Goal: Task Accomplishment & Management: Manage account settings

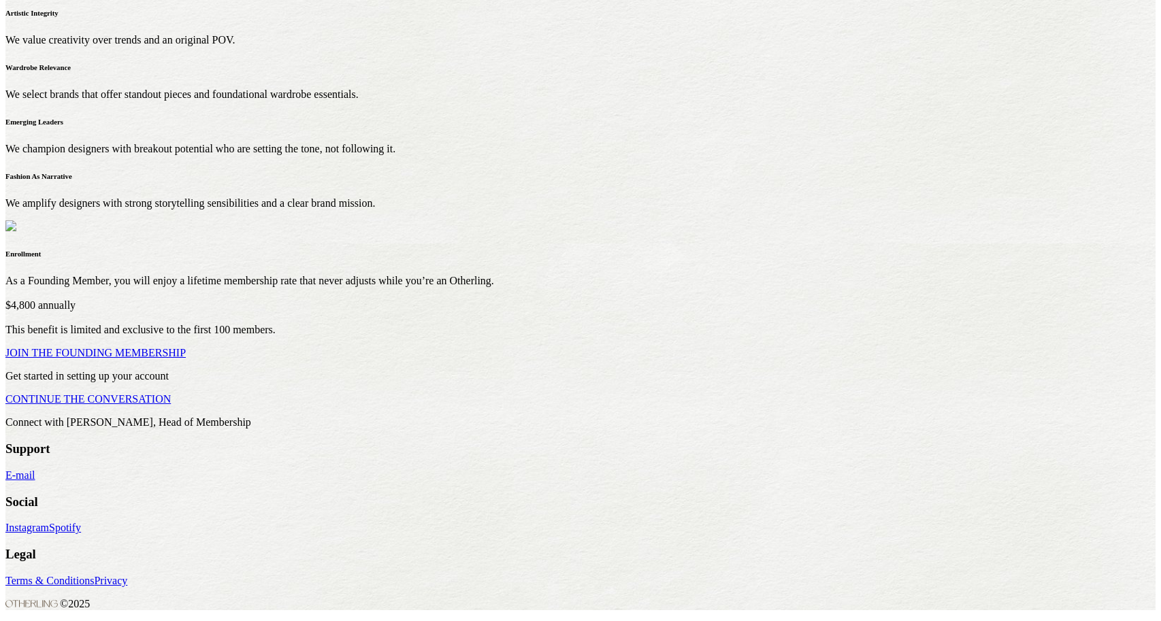
scroll to position [851, 0]
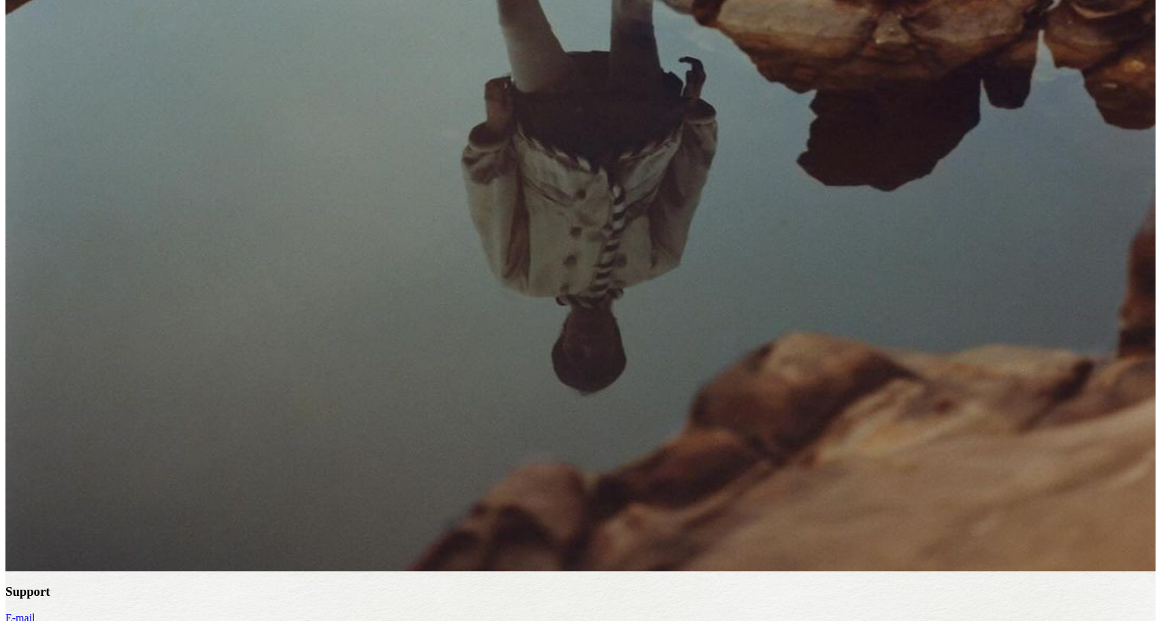
scroll to position [862, 0]
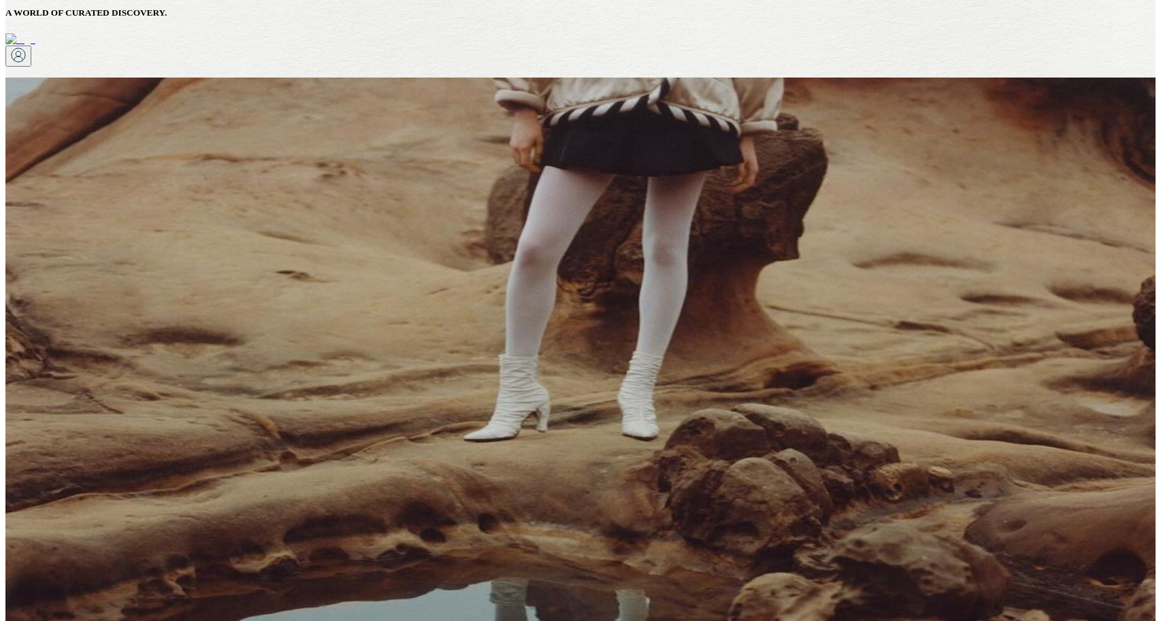
scroll to position [0, 0]
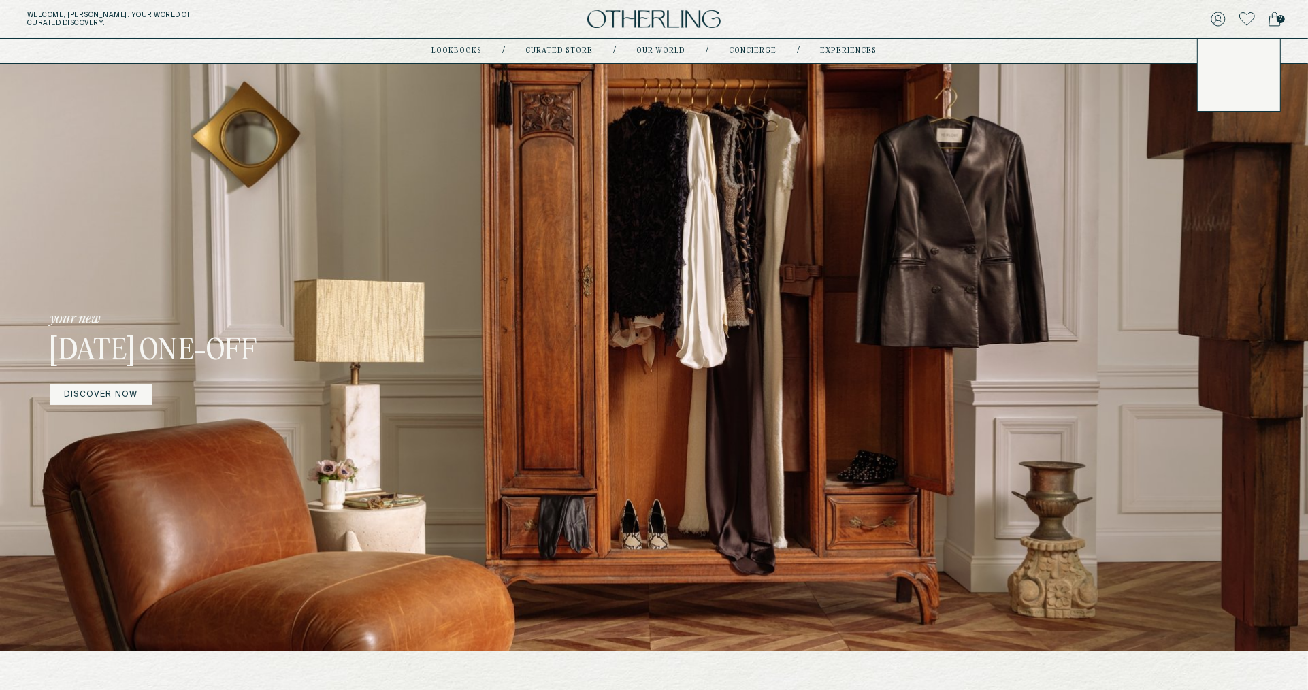
click at [1214, 25] on icon at bounding box center [1218, 19] width 14 height 14
click at [1226, 112] on button "LOG OUT" at bounding box center [1231, 115] width 40 height 11
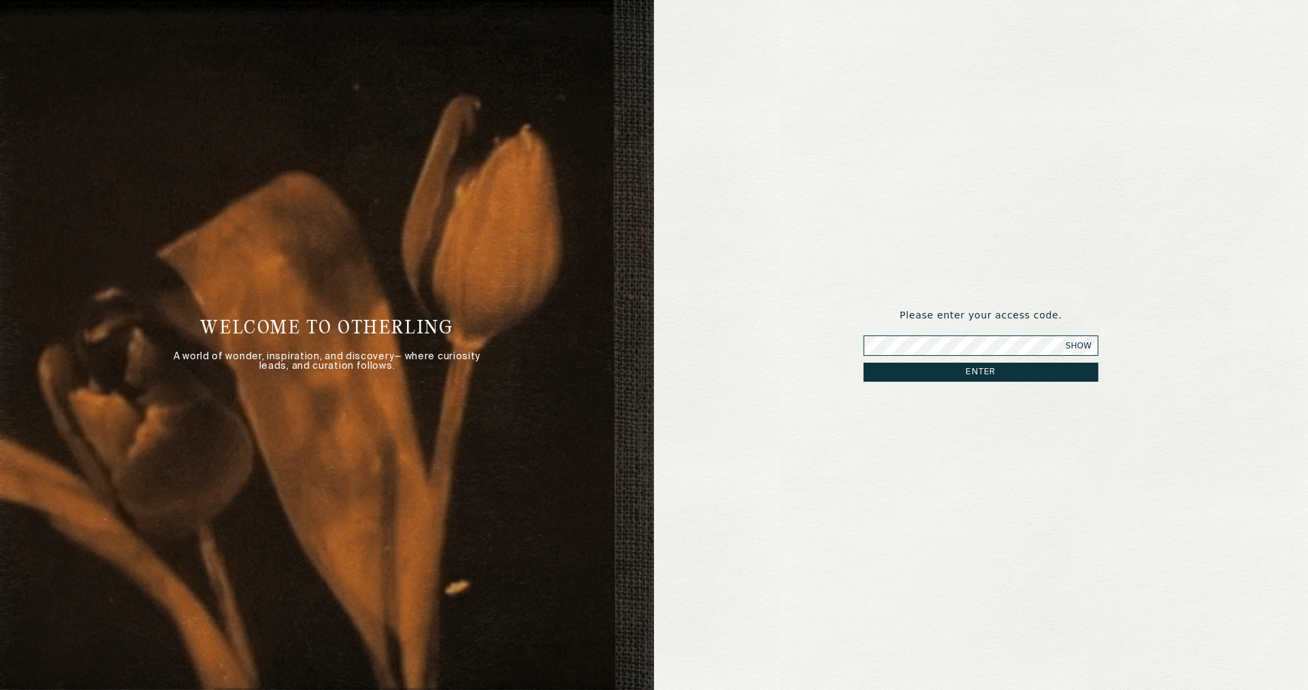
click at [864, 363] on button "Enter" at bounding box center [981, 372] width 235 height 19
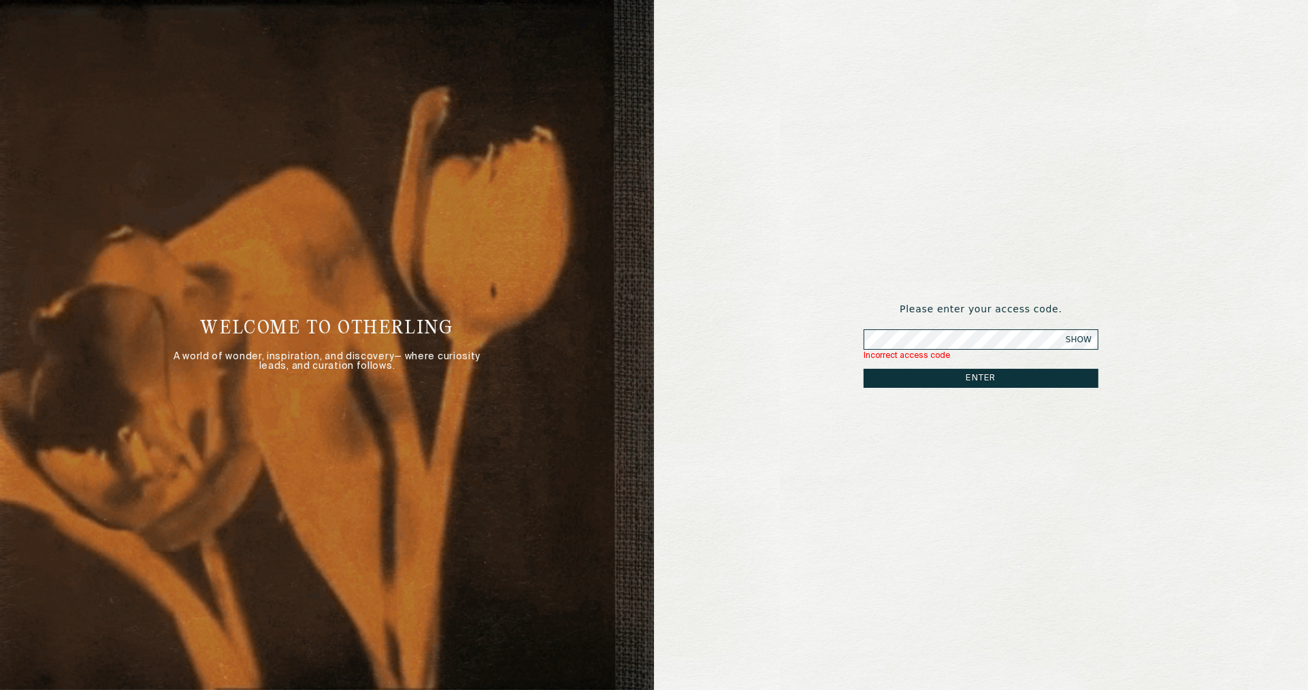
click at [1083, 342] on span "SHOW" at bounding box center [1079, 339] width 26 height 11
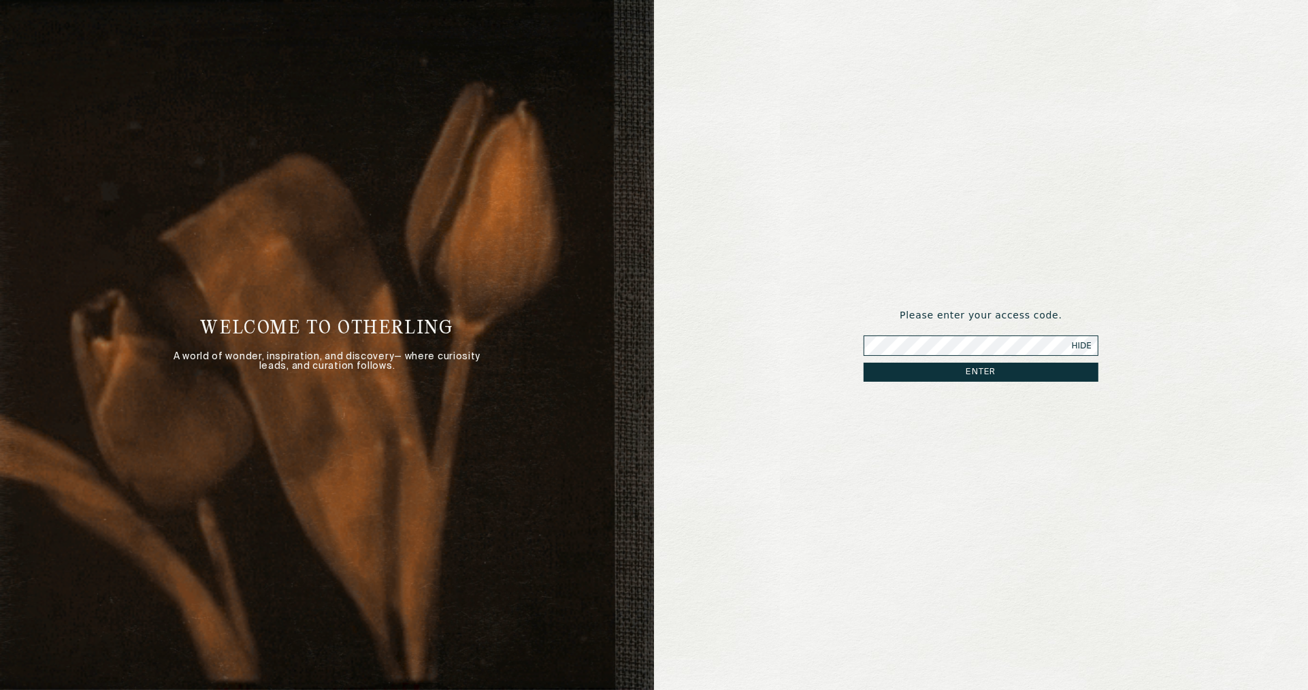
click at [864, 363] on button "Enter" at bounding box center [981, 372] width 235 height 19
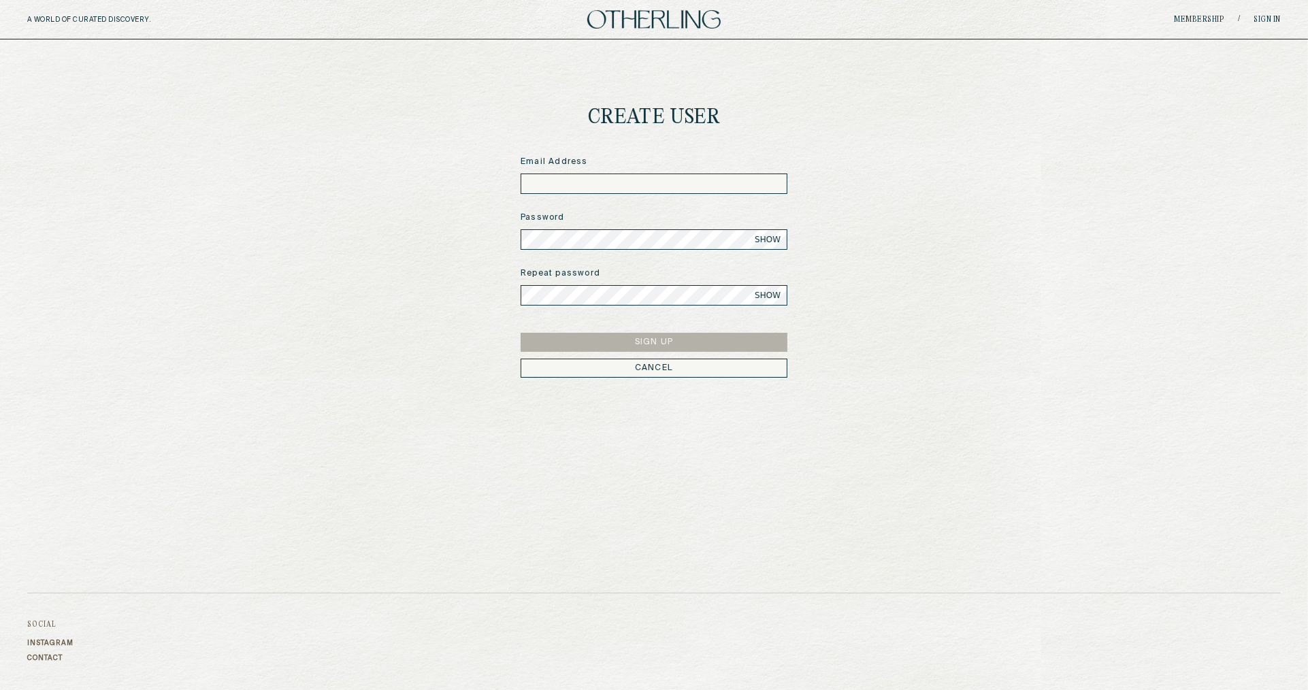
click at [607, 193] on input at bounding box center [654, 184] width 267 height 20
type input "**********"
click at [770, 235] on span "SHOW" at bounding box center [768, 239] width 26 height 11
click at [772, 290] on span "SHOW" at bounding box center [768, 295] width 26 height 11
click at [720, 342] on button "Sign Up" at bounding box center [654, 342] width 267 height 19
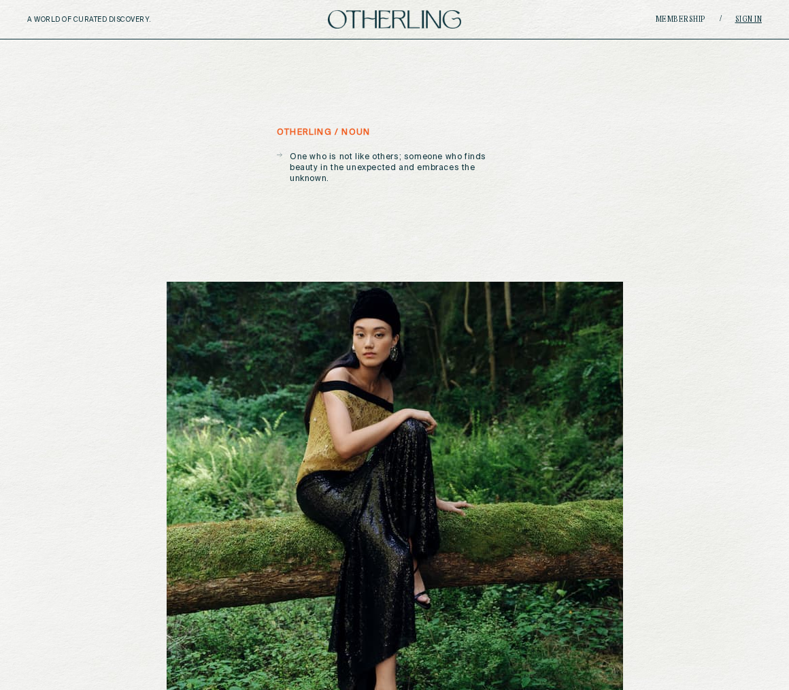
click at [749, 16] on link "Sign in" at bounding box center [749, 20] width 27 height 8
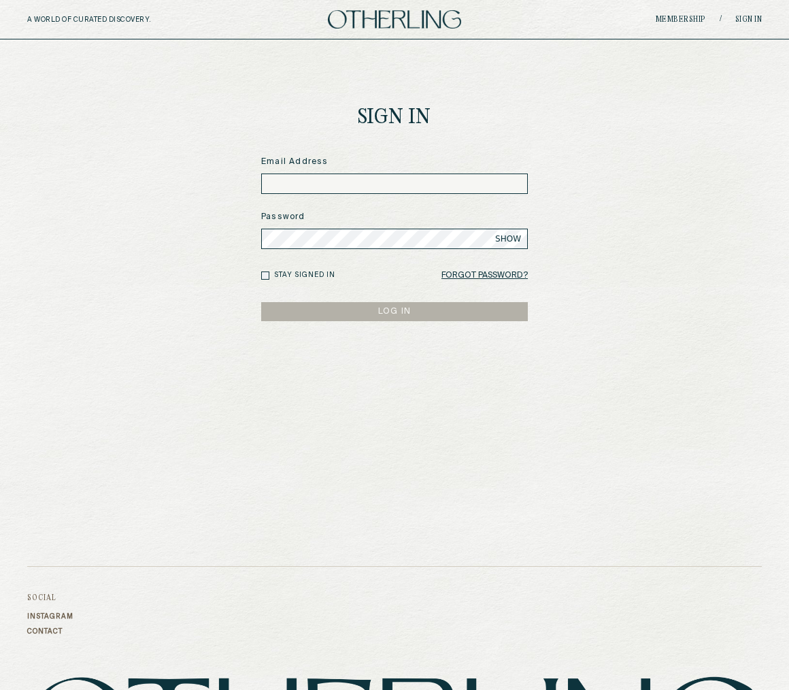
click at [338, 178] on input at bounding box center [394, 184] width 267 height 20
type input "**********"
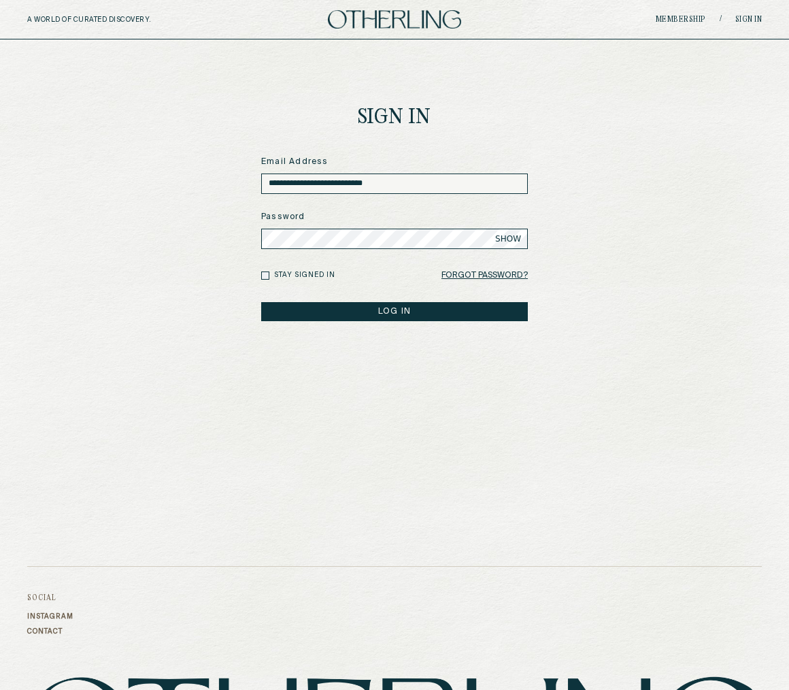
click at [261, 302] on button "LOG IN" at bounding box center [394, 311] width 267 height 19
